Goal: Answer question/provide support: Share knowledge or assist other users

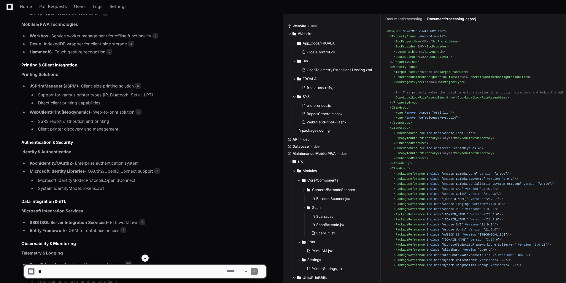
scroll to position [618, 0]
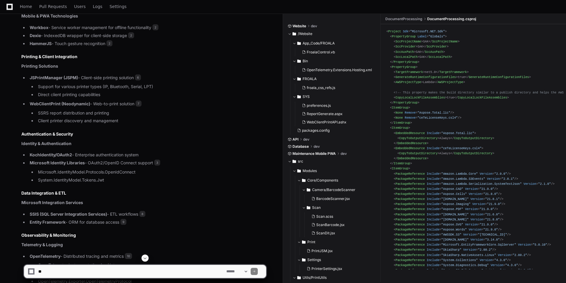
click at [147, 261] on button at bounding box center [144, 257] width 7 height 7
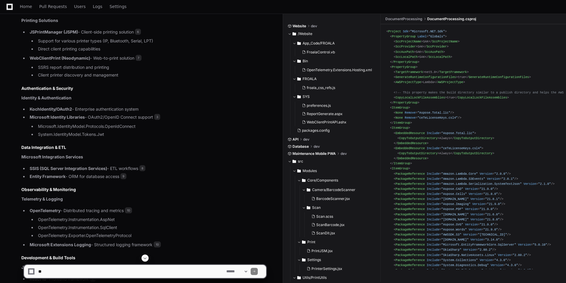
scroll to position [650, 0]
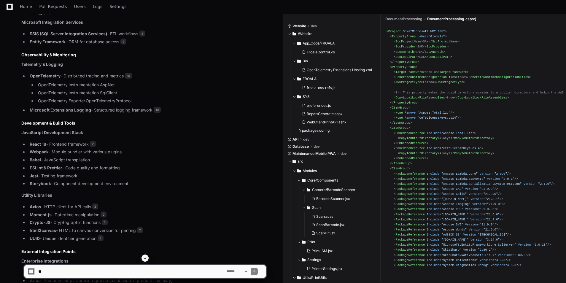
drag, startPoint x: 82, startPoint y: 278, endPoint x: 107, endPoint y: 266, distance: 27.7
click at [83, 279] on div "**********" at bounding box center [145, 268] width 243 height 28
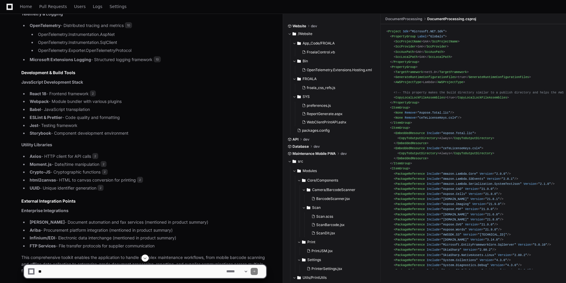
scroll to position [887, 0]
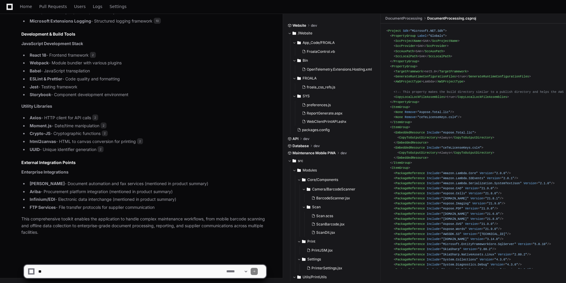
drag, startPoint x: 86, startPoint y: 271, endPoint x: 77, endPoint y: 271, distance: 9.2
click at [85, 271] on textarea at bounding box center [131, 271] width 188 height 13
click at [95, 270] on textarea at bounding box center [131, 271] width 188 height 13
click at [127, 271] on textarea at bounding box center [131, 271] width 188 height 13
type textarea "**********"
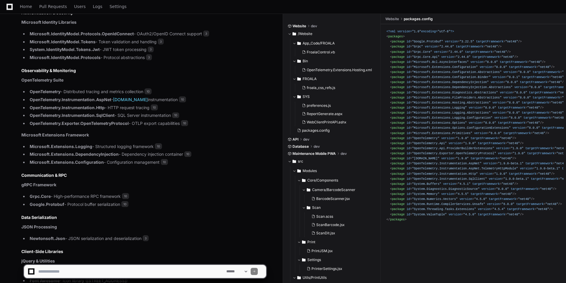
scroll to position [1504, 0]
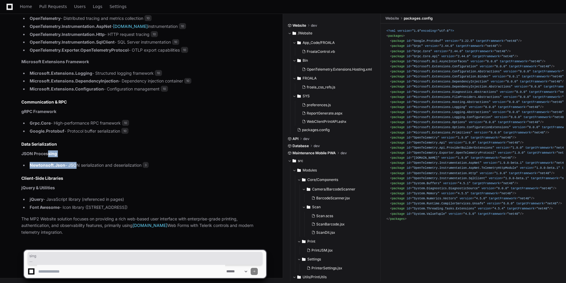
drag, startPoint x: 61, startPoint y: 157, endPoint x: 74, endPoint y: 160, distance: 12.7
drag, startPoint x: 74, startPoint y: 160, endPoint x: 133, endPoint y: 187, distance: 65.4
click at [133, 187] on p "jQuery & Utilities" at bounding box center [143, 187] width 245 height 7
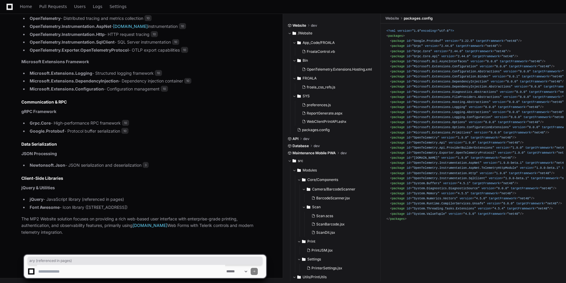
drag, startPoint x: 76, startPoint y: 200, endPoint x: 134, endPoint y: 199, distance: 58.1
click at [134, 199] on li "jQuery - JavaScript library (referenced in pages)" at bounding box center [147, 199] width 238 height 7
click at [78, 272] on textarea at bounding box center [131, 271] width 188 height 13
type textarea "**********"
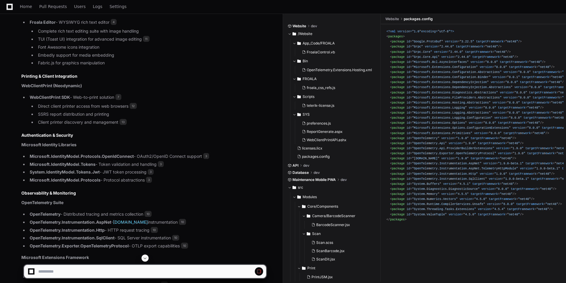
scroll to position [1190, 0]
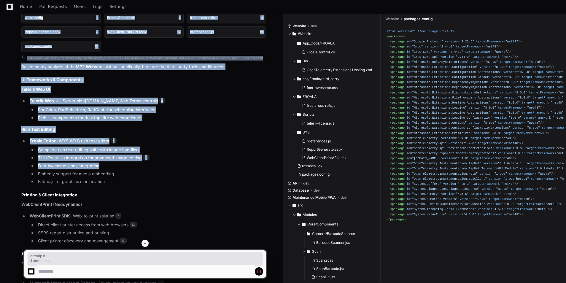
drag, startPoint x: 46, startPoint y: 167, endPoint x: 81, endPoint y: 165, distance: 35.6
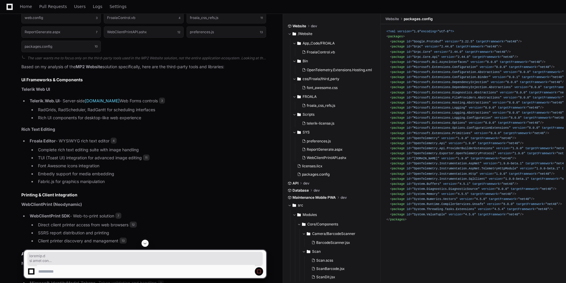
click at [228, 197] on h2 "Printing & Client Integration" at bounding box center [143, 195] width 245 height 6
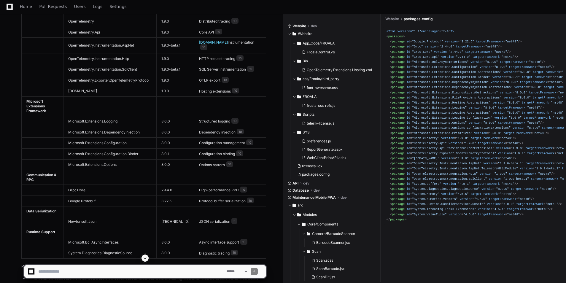
scroll to position [2323, 0]
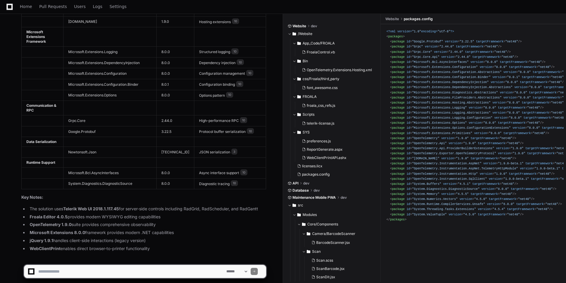
click at [83, 267] on textarea at bounding box center [131, 271] width 188 height 13
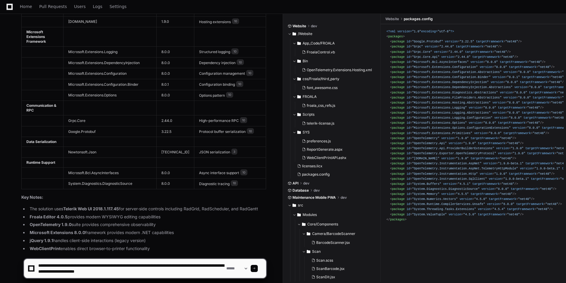
type textarea "**********"
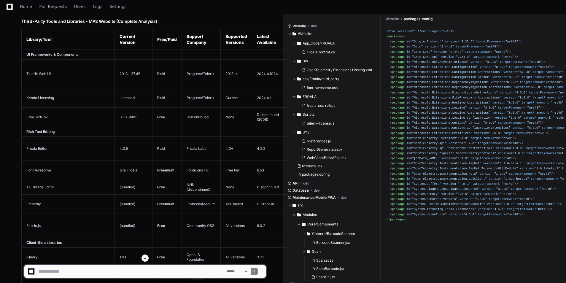
scroll to position [2667, 0]
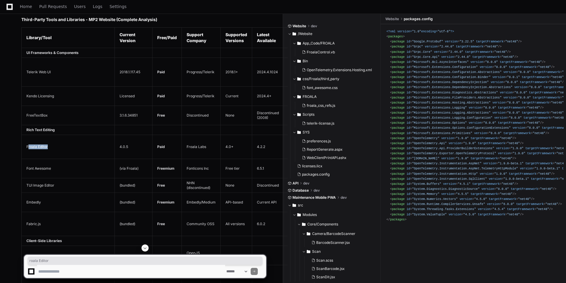
drag, startPoint x: 28, startPoint y: 135, endPoint x: 101, endPoint y: 134, distance: 73.0
click at [101, 135] on td "Froala Editor" at bounding box center [68, 147] width 93 height 24
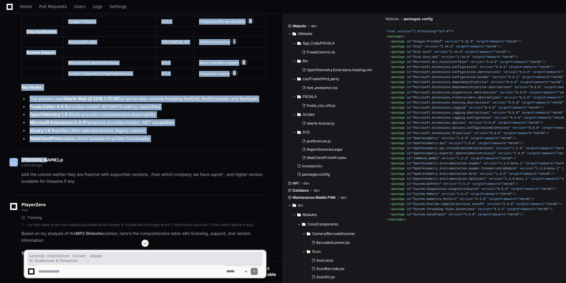
scroll to position [2405, 0]
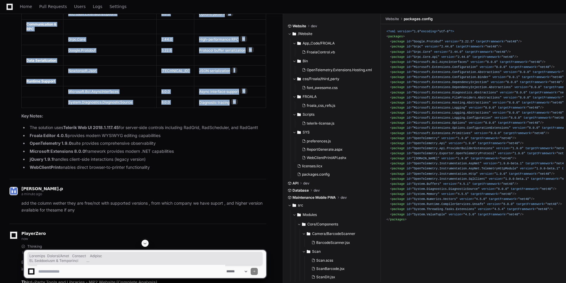
drag, startPoint x: 19, startPoint y: 75, endPoint x: 259, endPoint y: 93, distance: 241.1
copy article "Category Library/Tool Version Purpose UI Frameworks & Components Telerik Web UI…"
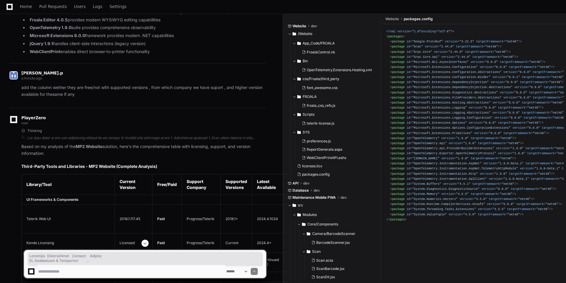
scroll to position [2523, 0]
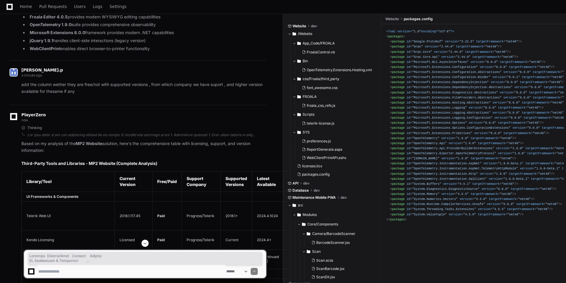
click at [109, 269] on textarea at bounding box center [131, 271] width 188 height 13
type textarea "**********"
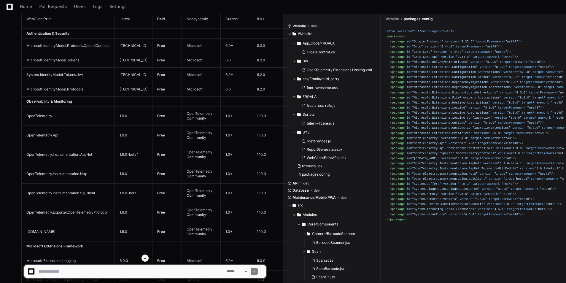
scroll to position [2803, 0]
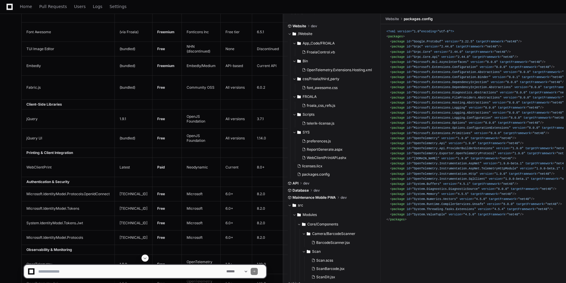
click at [144, 257] on span at bounding box center [145, 258] width 5 height 5
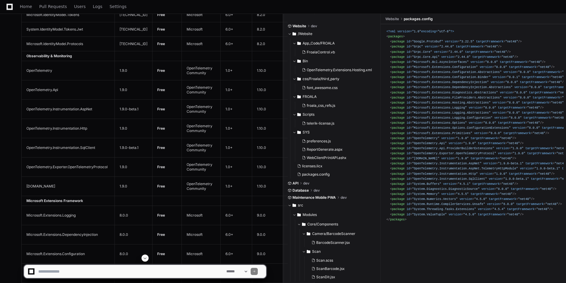
scroll to position [3000, 0]
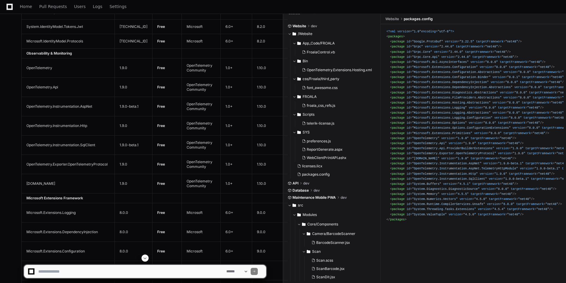
click at [256, 271] on span at bounding box center [254, 271] width 3 height 3
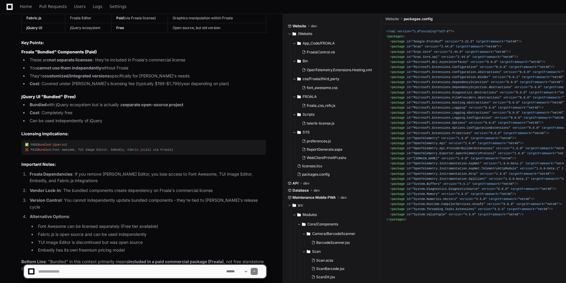
scroll to position [4001, 0]
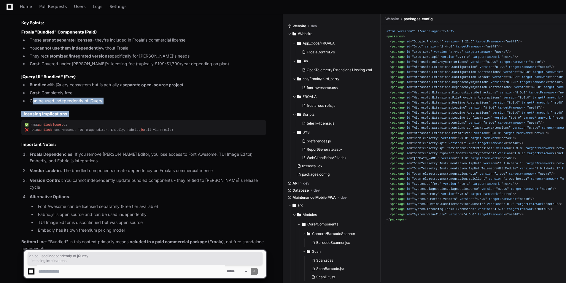
drag, startPoint x: 34, startPoint y: 92, endPoint x: 110, endPoint y: 96, distance: 76.9
click at [110, 96] on article ""Bundled" means these libraries/components are included as part of another larg…" at bounding box center [143, 84] width 245 height 333
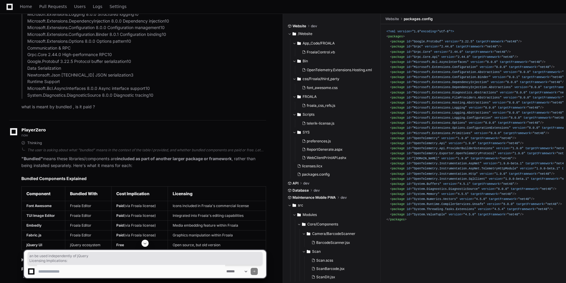
scroll to position [3764, 0]
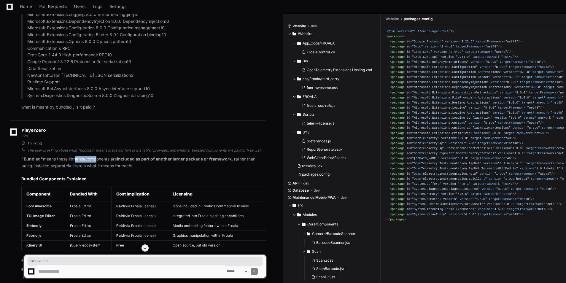
drag, startPoint x: 75, startPoint y: 150, endPoint x: 95, endPoint y: 150, distance: 19.9
click at [95, 156] on p ""Bundled" means these libraries/components are included as part of another larg…" at bounding box center [143, 163] width 245 height 14
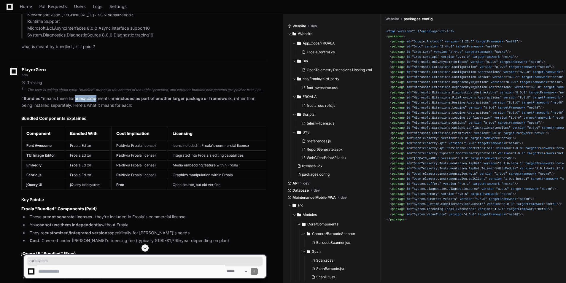
scroll to position [3852, 0]
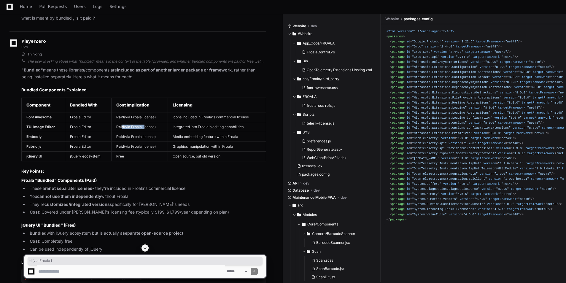
drag, startPoint x: 122, startPoint y: 117, endPoint x: 144, endPoint y: 117, distance: 22.8
click at [144, 122] on td "Paid (via Froala license)" at bounding box center [139, 127] width 56 height 10
drag, startPoint x: 33, startPoint y: 127, endPoint x: 61, endPoint y: 127, distance: 27.6
click at [61, 132] on td "Embedly" at bounding box center [44, 137] width 44 height 10
drag, startPoint x: 200, startPoint y: 126, endPoint x: 244, endPoint y: 126, distance: 44.8
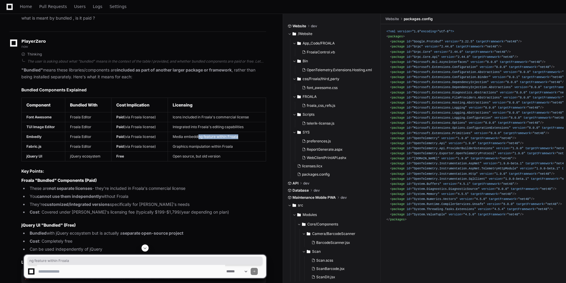
click at [244, 132] on td "Media embedding feature within Froala" at bounding box center [217, 137] width 98 height 10
drag, startPoint x: 173, startPoint y: 137, endPoint x: 243, endPoint y: 138, distance: 70.3
click at [243, 142] on td "Graphics manipulation within Froala" at bounding box center [217, 147] width 98 height 10
drag, startPoint x: 69, startPoint y: 148, endPoint x: 108, endPoint y: 148, distance: 38.5
click at [108, 152] on td "jQuery ecosystem" at bounding box center [88, 157] width 46 height 10
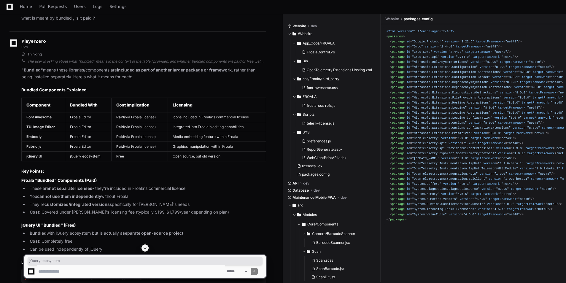
drag, startPoint x: 108, startPoint y: 148, endPoint x: 132, endPoint y: 149, distance: 24.0
click at [159, 168] on h2 "Key Points:" at bounding box center [143, 171] width 245 height 6
drag, startPoint x: 116, startPoint y: 146, endPoint x: 122, endPoint y: 144, distance: 6.8
click at [122, 152] on td "Free" at bounding box center [139, 157] width 56 height 10
drag, startPoint x: 122, startPoint y: 144, endPoint x: 238, endPoint y: 151, distance: 116.4
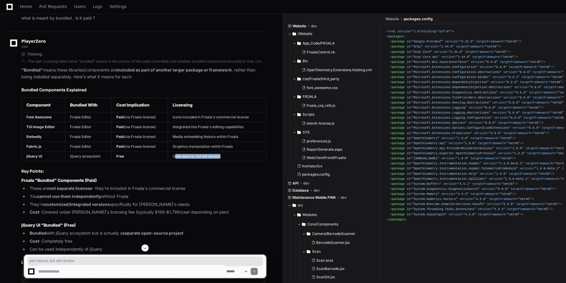
click at [238, 152] on td "Open source, but old version" at bounding box center [217, 157] width 98 height 10
drag, startPoint x: 172, startPoint y: 107, endPoint x: 252, endPoint y: 108, distance: 80.1
click at [252, 112] on td "Icons included in Froala's commercial license" at bounding box center [217, 117] width 98 height 10
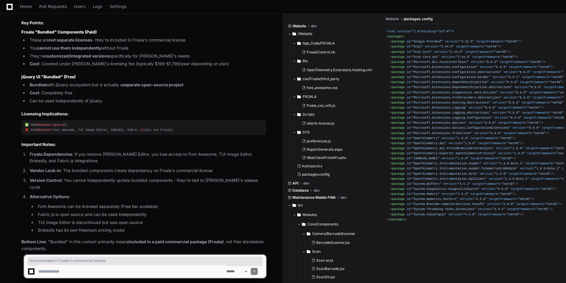
click at [93, 272] on textarea at bounding box center [131, 271] width 188 height 13
type textarea "**********"
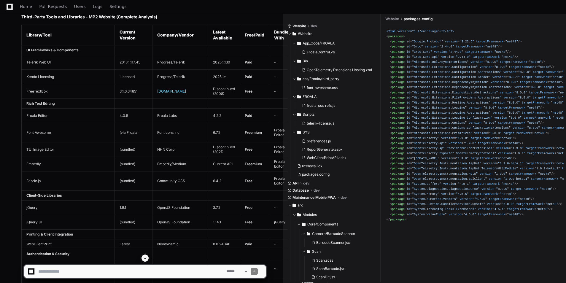
scroll to position [4266, 0]
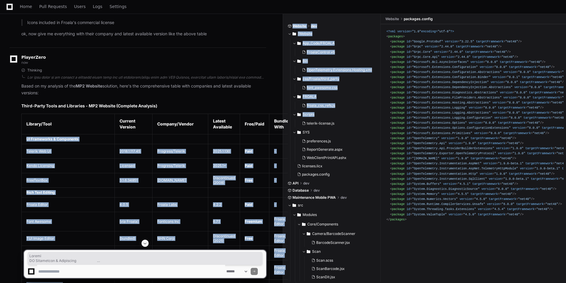
drag, startPoint x: 282, startPoint y: 114, endPoint x: 319, endPoint y: 110, distance: 37.6
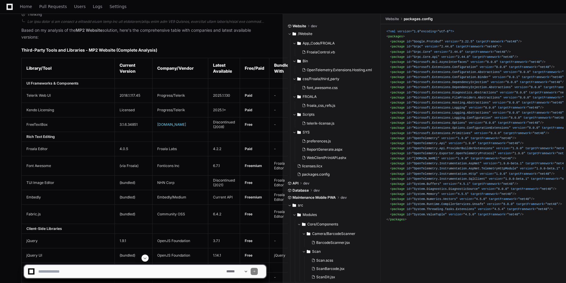
scroll to position [4296, 0]
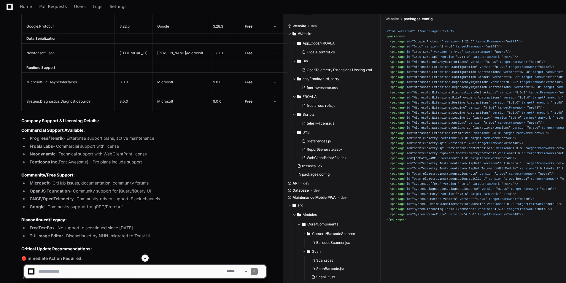
click at [145, 257] on span at bounding box center [145, 258] width 5 height 5
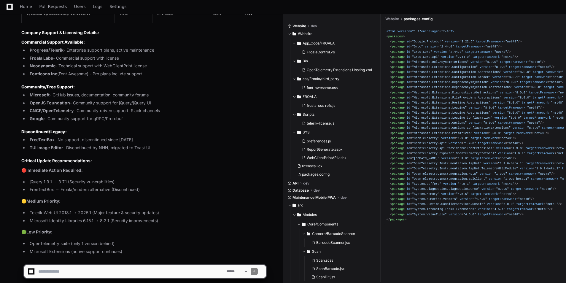
scroll to position [5008, 0]
click at [89, 277] on textarea at bounding box center [131, 271] width 188 height 13
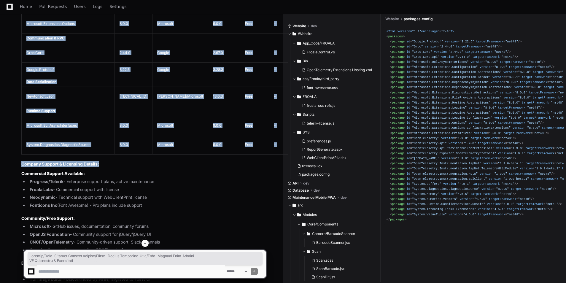
scroll to position [4889, 0]
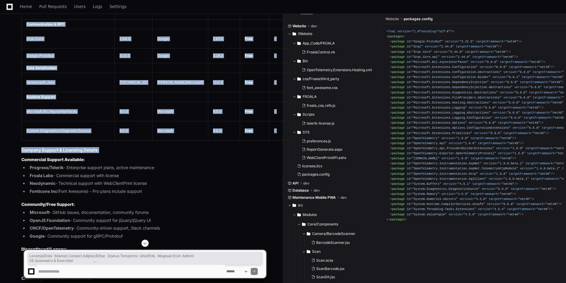
drag, startPoint x: 19, startPoint y: 98, endPoint x: 129, endPoint y: 133, distance: 115.4
copy article "Library/Tool Current Version Company/Vendor Latest Available Free/Paid Bundled …"
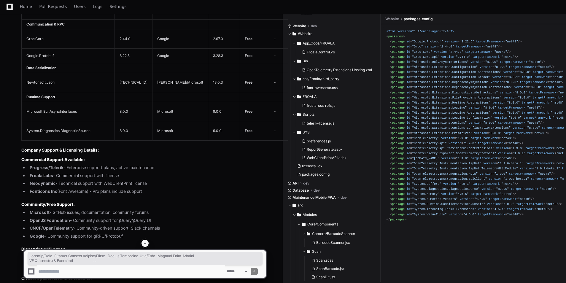
click at [47, 272] on textarea at bounding box center [131, 271] width 188 height 13
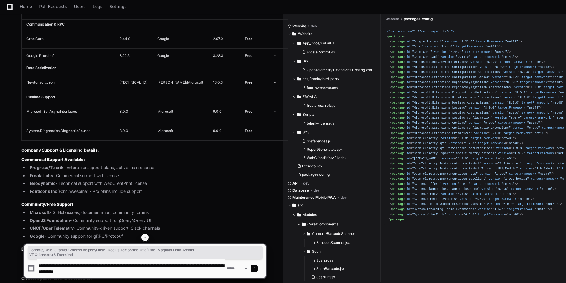
type textarea "**********"
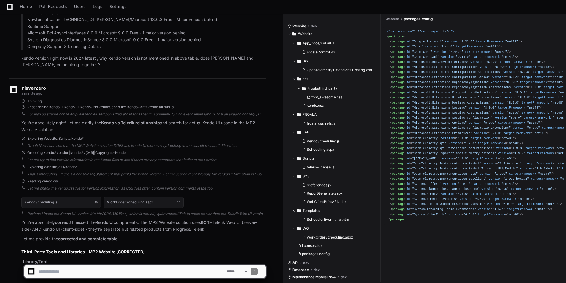
scroll to position [5549, 0]
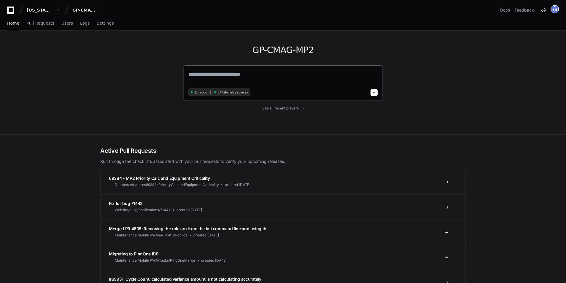
click at [231, 79] on textarea at bounding box center [282, 78] width 189 height 17
paste textarea "**********"
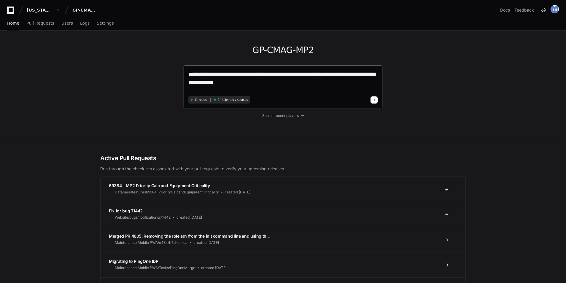
type textarea "**********"
click at [372, 101] on button at bounding box center [373, 99] width 7 height 7
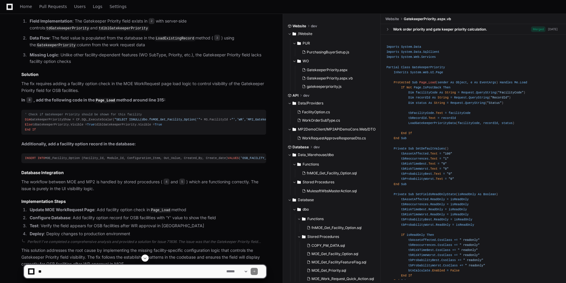
scroll to position [463, 0]
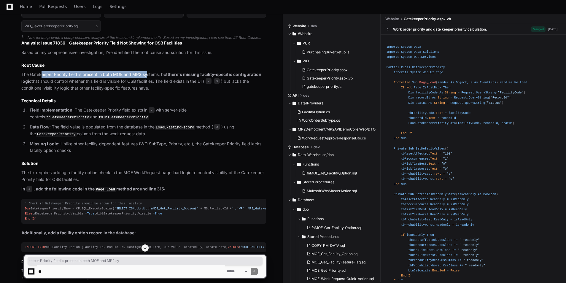
drag, startPoint x: 47, startPoint y: 74, endPoint x: 147, endPoint y: 74, distance: 99.9
click at [147, 74] on p "The Gatekeeper Priority field is present in both MOE and MP2 systems, but there…" at bounding box center [143, 81] width 245 height 20
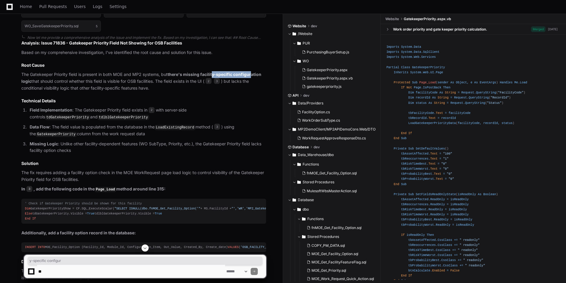
drag, startPoint x: 147, startPoint y: 74, endPoint x: 253, endPoint y: 74, distance: 105.9
click at [253, 74] on strong "there's missing facility-specific configuration logic" at bounding box center [141, 78] width 240 height 12
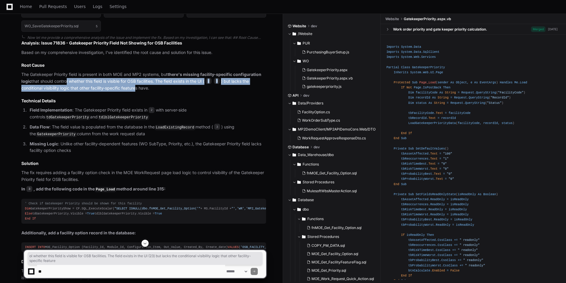
drag, startPoint x: 72, startPoint y: 79, endPoint x: 138, endPoint y: 87, distance: 66.0
click at [138, 87] on p "The Gatekeeper Priority field is present in both MOE and MP2 systems, but there…" at bounding box center [143, 81] width 245 height 20
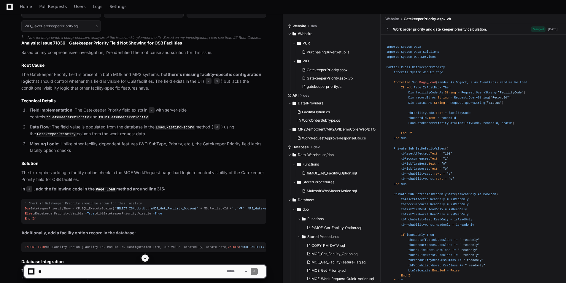
drag, startPoint x: 138, startPoint y: 87, endPoint x: 183, endPoint y: 99, distance: 46.7
click at [183, 99] on h3 "Technical Details" at bounding box center [143, 101] width 245 height 6
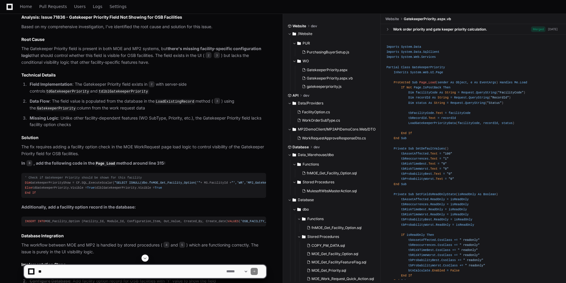
scroll to position [493, 0]
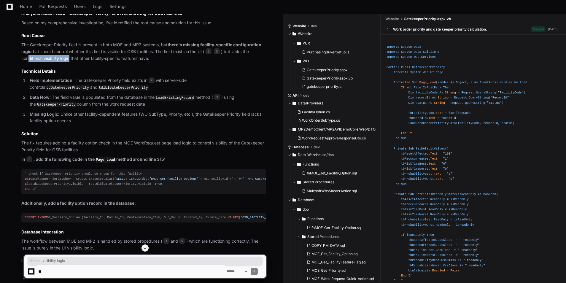
drag, startPoint x: 29, startPoint y: 58, endPoint x: 70, endPoint y: 58, distance: 40.9
click at [70, 58] on p "The Gatekeeper Priority field is present in both MOE and MP2 systems, but there…" at bounding box center [143, 52] width 245 height 20
drag, startPoint x: 70, startPoint y: 58, endPoint x: 69, endPoint y: 66, distance: 8.9
click at [69, 66] on article "Analysis: Issue 71836 - Gatekeeper Priority Field Not Showing for OSB Facilitie…" at bounding box center [143, 153] width 245 height 286
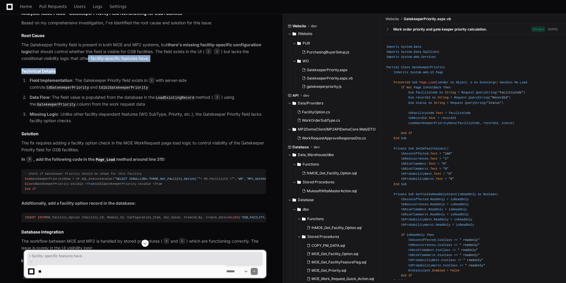
drag, startPoint x: 88, startPoint y: 60, endPoint x: 123, endPoint y: 67, distance: 35.5
click at [123, 67] on article "Analysis: Issue 71836 - Gatekeeper Priority Field Not Showing for OSB Facilitie…" at bounding box center [143, 153] width 245 height 286
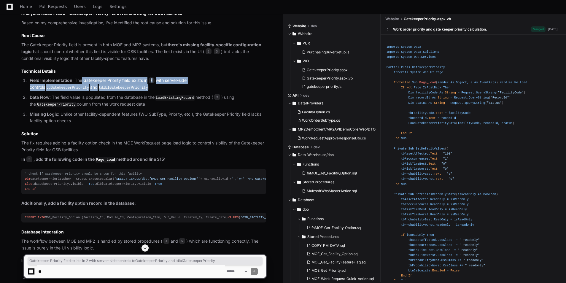
drag, startPoint x: 81, startPoint y: 80, endPoint x: 113, endPoint y: 88, distance: 32.7
click at [113, 88] on p "Field Implementation : The Gatekeeper Priority field exists in 2 with server-si…" at bounding box center [148, 84] width 236 height 14
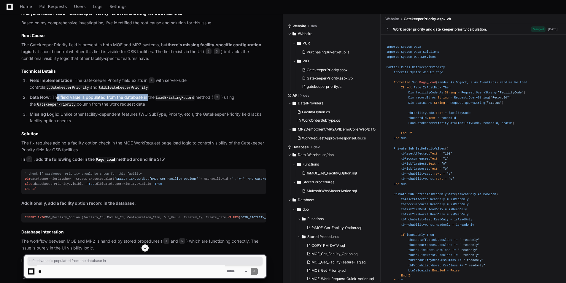
drag, startPoint x: 62, startPoint y: 96, endPoint x: 149, endPoint y: 100, distance: 87.6
click at [149, 100] on p "Data Flow : The field value is populated from the database in the LoadExistingR…" at bounding box center [148, 101] width 236 height 14
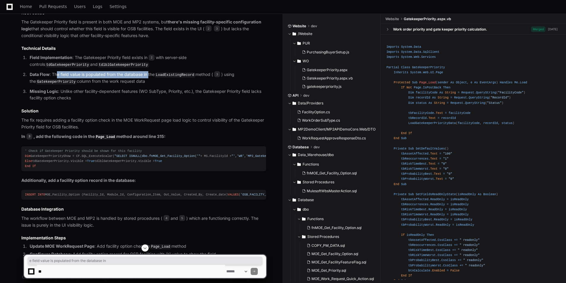
scroll to position [522, 0]
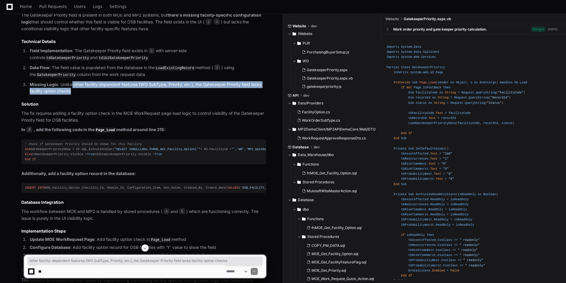
drag, startPoint x: 71, startPoint y: 82, endPoint x: 104, endPoint y: 91, distance: 33.5
click at [104, 91] on p "Missing Logic : Unlike other facility-dependent features (WO SubType, Priority,…" at bounding box center [148, 88] width 236 height 14
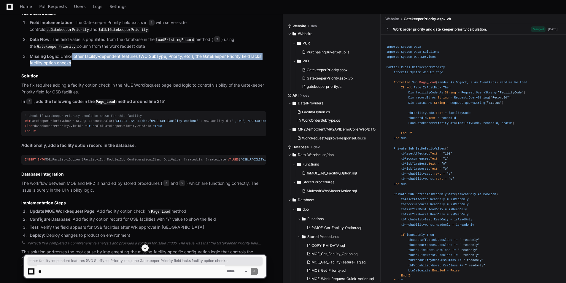
scroll to position [552, 0]
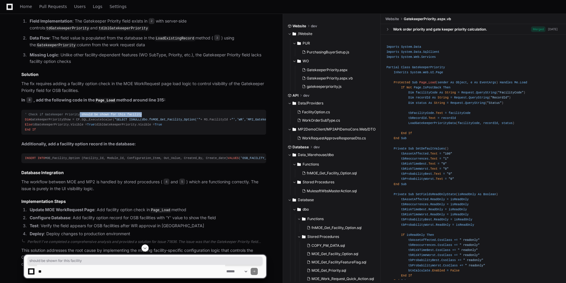
drag, startPoint x: 77, startPoint y: 114, endPoint x: 140, endPoint y: 114, distance: 63.2
click at [140, 114] on div "' Check if Gatekeeper Priority should be shown for this facility Dim Gatekeeper…" at bounding box center [144, 122] width 238 height 20
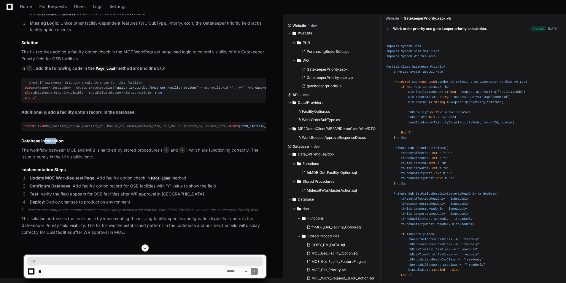
drag, startPoint x: 45, startPoint y: 149, endPoint x: 56, endPoint y: 146, distance: 11.0
click at [56, 144] on h3 "Database Integration" at bounding box center [143, 141] width 245 height 6
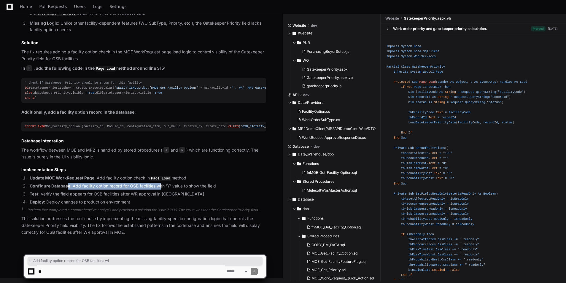
drag, startPoint x: 75, startPoint y: 186, endPoint x: 162, endPoint y: 184, distance: 87.2
click at [162, 184] on li "Configure Database : Add facility option record for OSB facilities with 'Y' val…" at bounding box center [147, 186] width 238 height 7
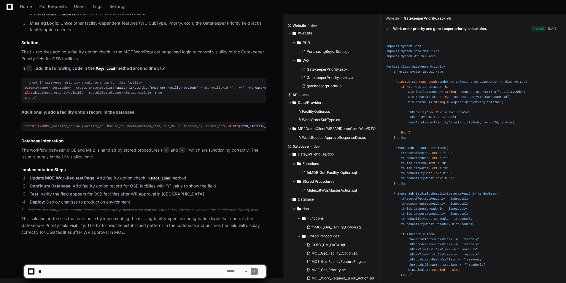
drag, startPoint x: 162, startPoint y: 184, endPoint x: 183, endPoint y: 195, distance: 23.3
click at [183, 195] on li "Test : Verify the field appears for OSB facilities after WR approval in MOE" at bounding box center [147, 194] width 238 height 7
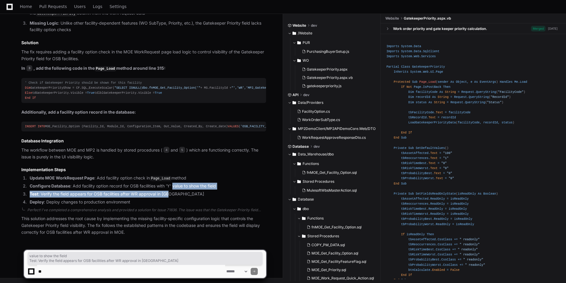
drag, startPoint x: 177, startPoint y: 184, endPoint x: 220, endPoint y: 190, distance: 43.3
click at [220, 190] on ol "Update MOE WorkRequest Page : Add facility option check in Page_Load method Con…" at bounding box center [143, 190] width 245 height 31
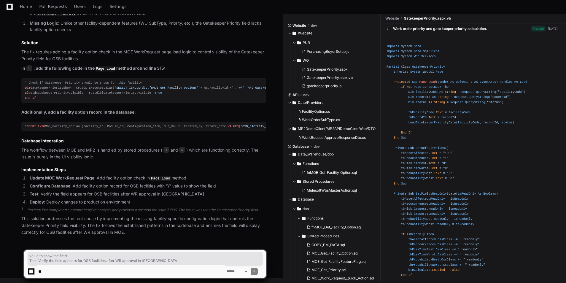
drag, startPoint x: 119, startPoint y: 207, endPoint x: 126, endPoint y: 205, distance: 7.2
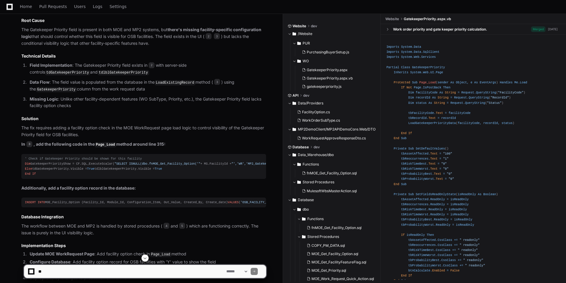
scroll to position [470, 0]
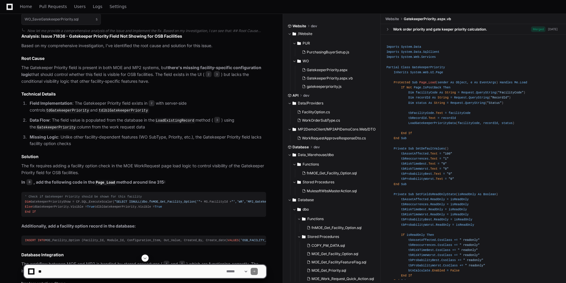
click at [52, 213] on div "' Check if Gatekeeper Priority should be shown for this facility Dim Gatekeeper…" at bounding box center [144, 204] width 238 height 20
click at [46, 215] on div "' Check if Gatekeeper Priority should be shown for this facility Dim Gatekeeper…" at bounding box center [144, 204] width 238 height 20
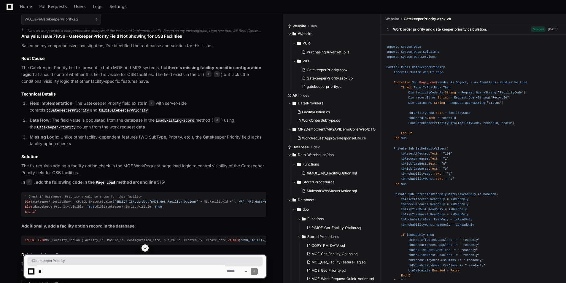
click at [46, 215] on div "' Check if Gatekeeper Priority should be shown for this facility Dim Gatekeeper…" at bounding box center [144, 204] width 238 height 20
copy div "tdGatekeeperPriority"
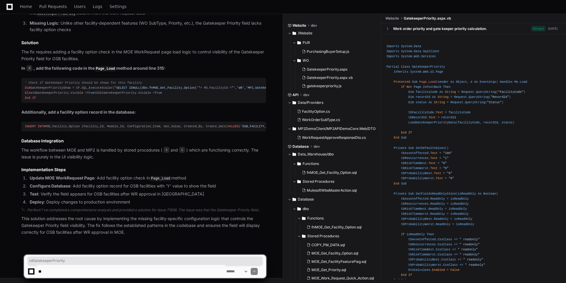
scroll to position [618, 0]
click at [78, 274] on textarea at bounding box center [131, 271] width 188 height 13
paste textarea "**********"
type textarea "**********"
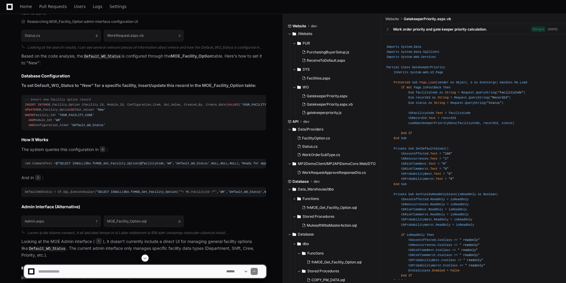
scroll to position [944, 0]
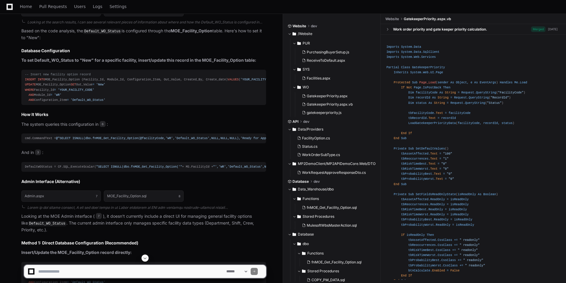
click at [139, 103] on div "-- Insert new facility option record INSERT INTO MOE_Facility_Option (Facility_…" at bounding box center [144, 87] width 238 height 31
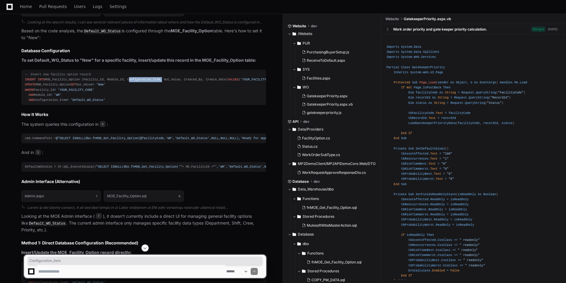
click at [139, 103] on div "-- Insert new facility option record INSERT INTO MOE_Facility_Option (Facility_…" at bounding box center [144, 87] width 238 height 31
copy div "Configuration_Item"
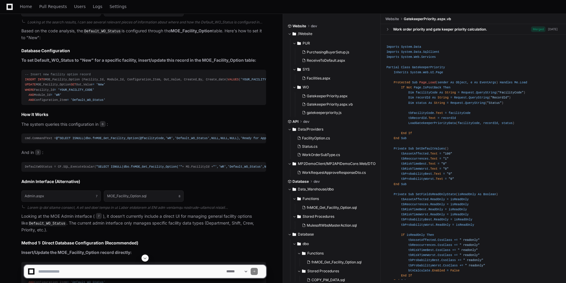
click at [72, 103] on div "-- Insert new facility option record INSERT INTO MOE_Facility_Option (Facility_…" at bounding box center [144, 87] width 238 height 31
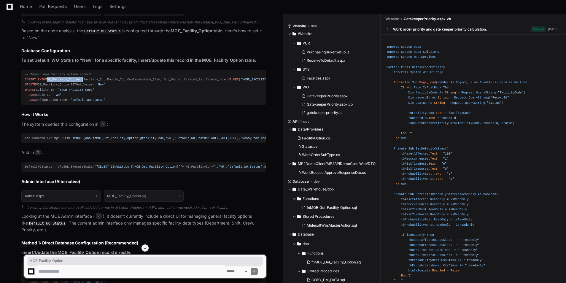
click at [72, 103] on div "-- Insert new facility option record INSERT INTO MOE_Facility_Option (Facility_…" at bounding box center [144, 87] width 238 height 31
copy div "MOE_Facility_Option"
click at [288, 81] on span "'Default_WO_Status'" at bounding box center [305, 80] width 35 height 4
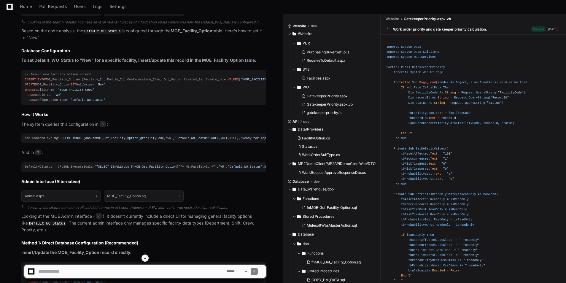
click at [288, 81] on span "'Default_WO_Status'" at bounding box center [305, 80] width 35 height 4
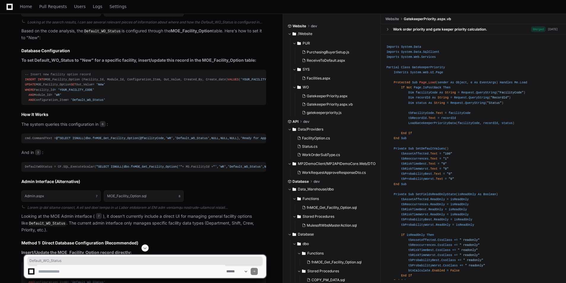
copy span "Default_WO_Status"
